Goal: Task Accomplishment & Management: Manage account settings

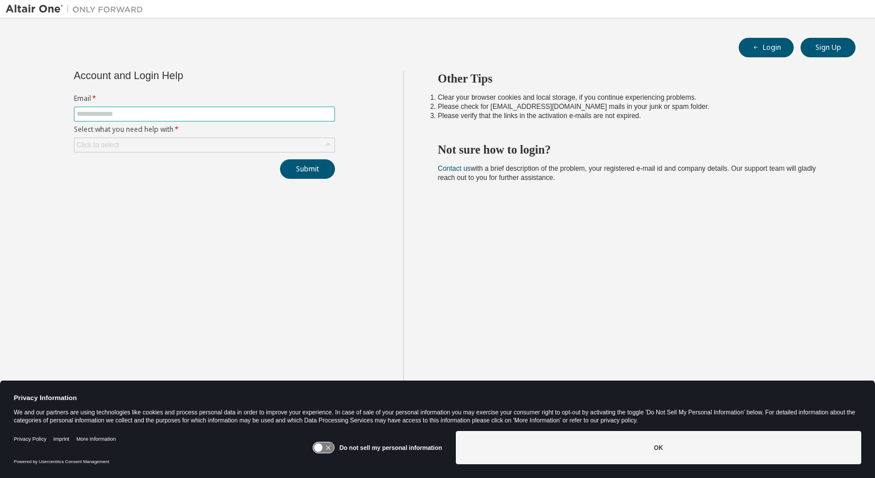
click at [286, 113] on input "text" at bounding box center [204, 113] width 255 height 9
type input "**********"
click at [200, 144] on div "Click to select" at bounding box center [204, 145] width 260 height 14
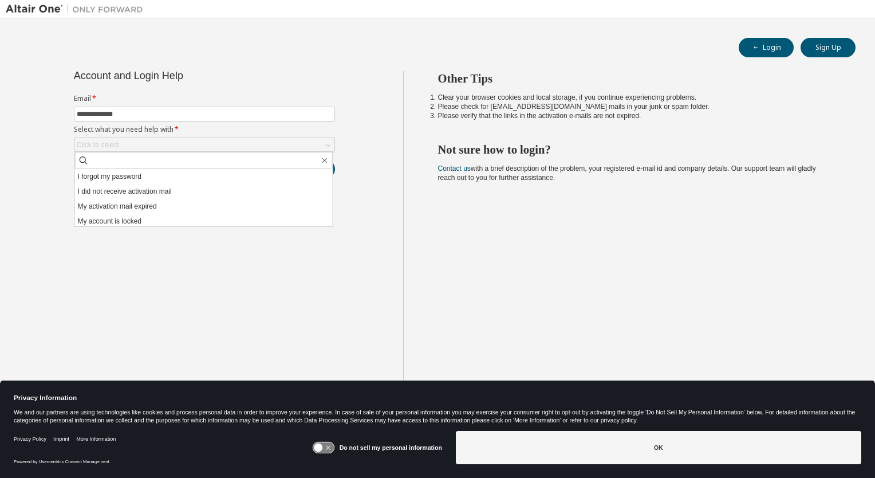
click at [133, 174] on li "I forgot my password" at bounding box center [204, 176] width 258 height 15
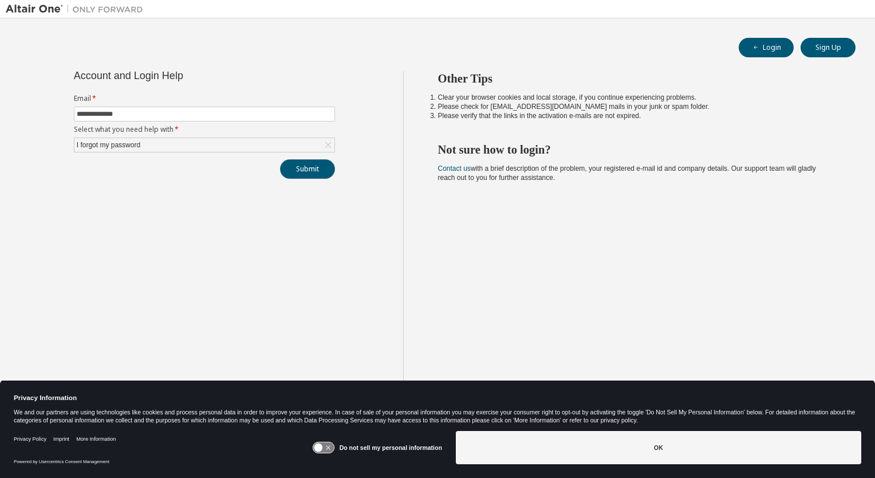
click at [301, 171] on button "Submit" at bounding box center [307, 168] width 55 height 19
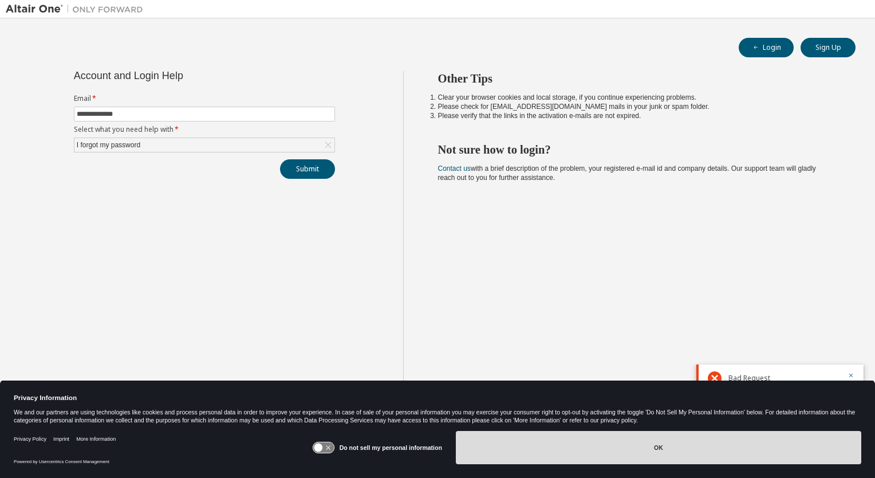
click at [550, 442] on button "OK" at bounding box center [659, 447] width 406 height 33
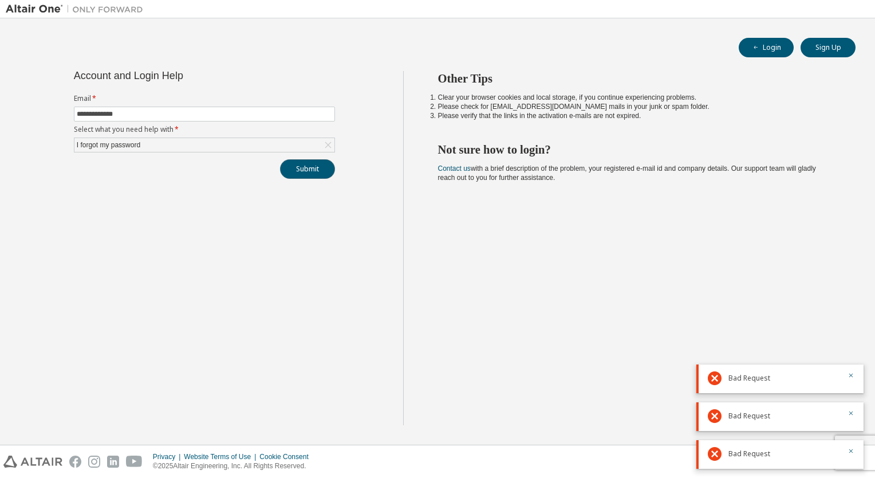
click at [318, 171] on button "Submit" at bounding box center [307, 168] width 55 height 19
